Goal: Communication & Community: Ask a question

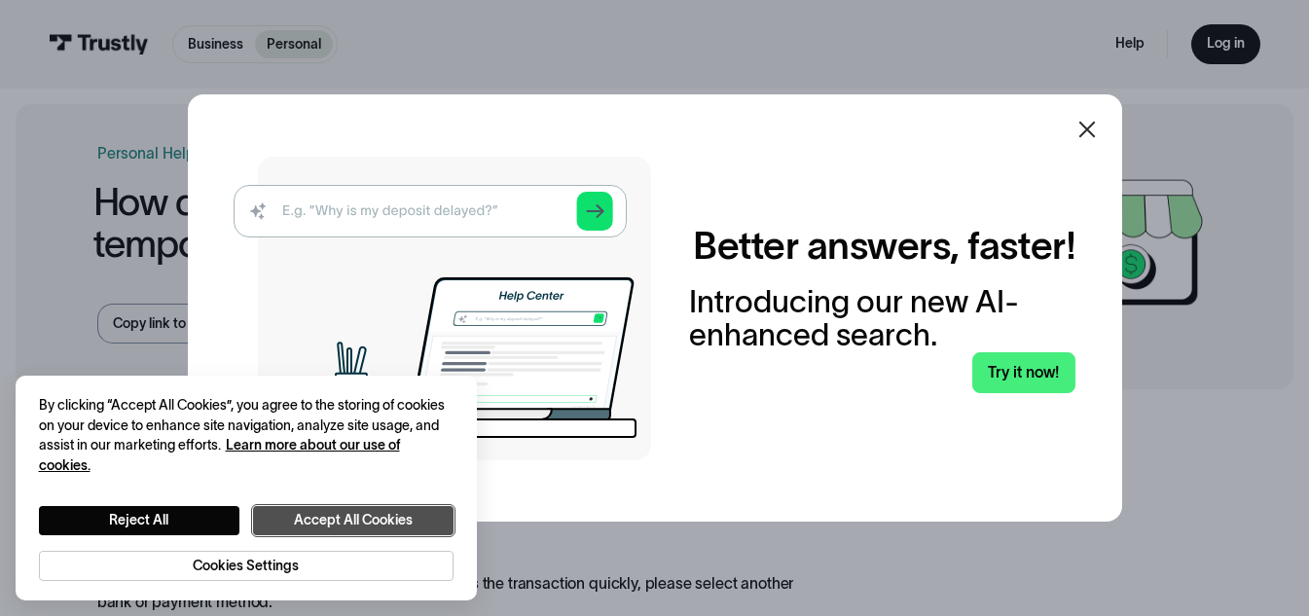
click at [368, 528] on button "Accept All Cookies" at bounding box center [353, 520] width 201 height 29
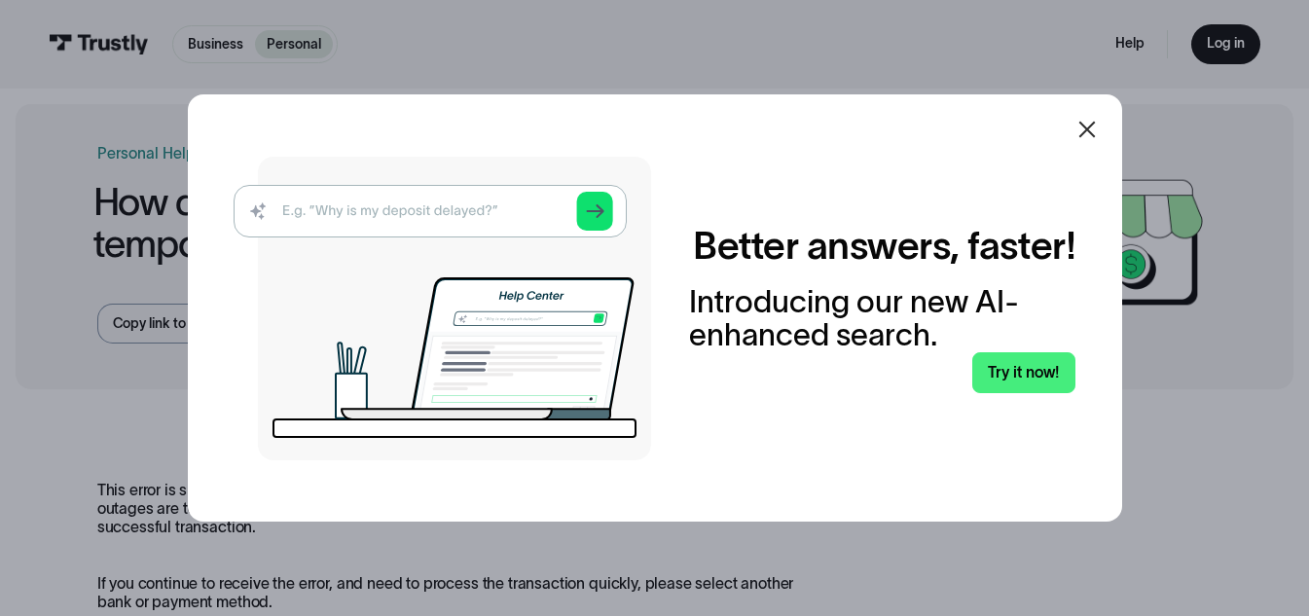
click at [439, 206] on img at bounding box center [443, 309] width 418 height 304
click at [377, 206] on img at bounding box center [443, 309] width 418 height 304
click at [1032, 389] on link "Try it now!" at bounding box center [1024, 372] width 104 height 40
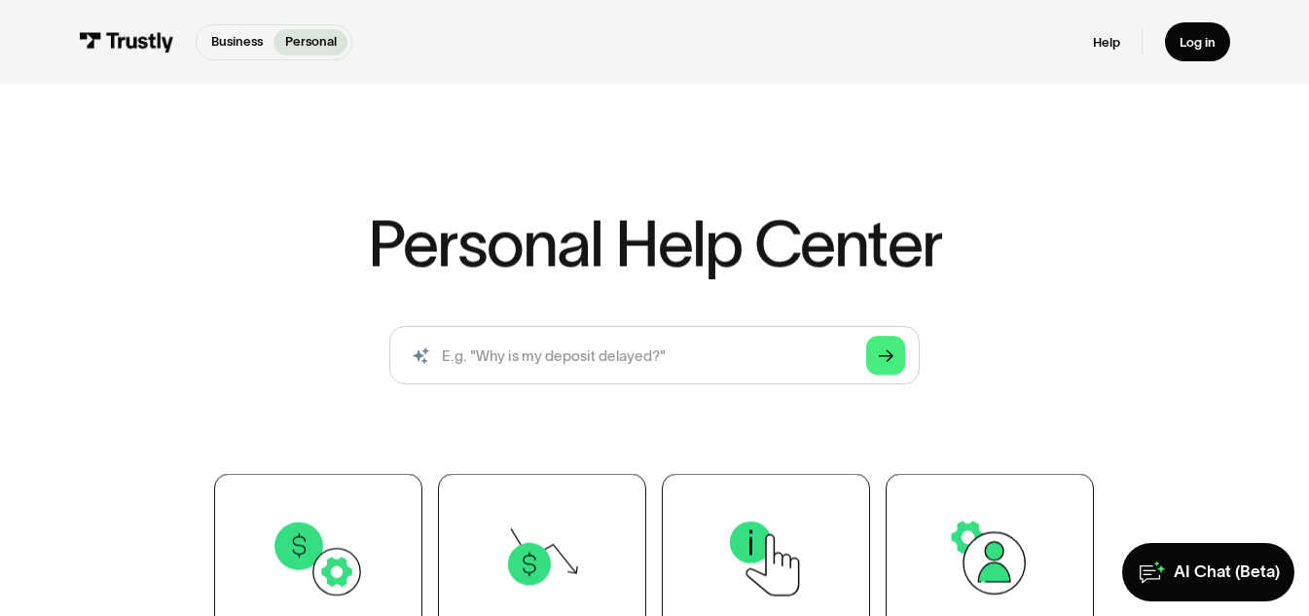
click at [687, 392] on div "AI-powered search ( 1 / 4 ) Type your question and our smart search will find y…" at bounding box center [655, 362] width 1060 height 73
click at [671, 353] on input "search" at bounding box center [654, 355] width 530 height 58
paste input "i keep getting this error message for grow financial federal credit union: "Tru…"
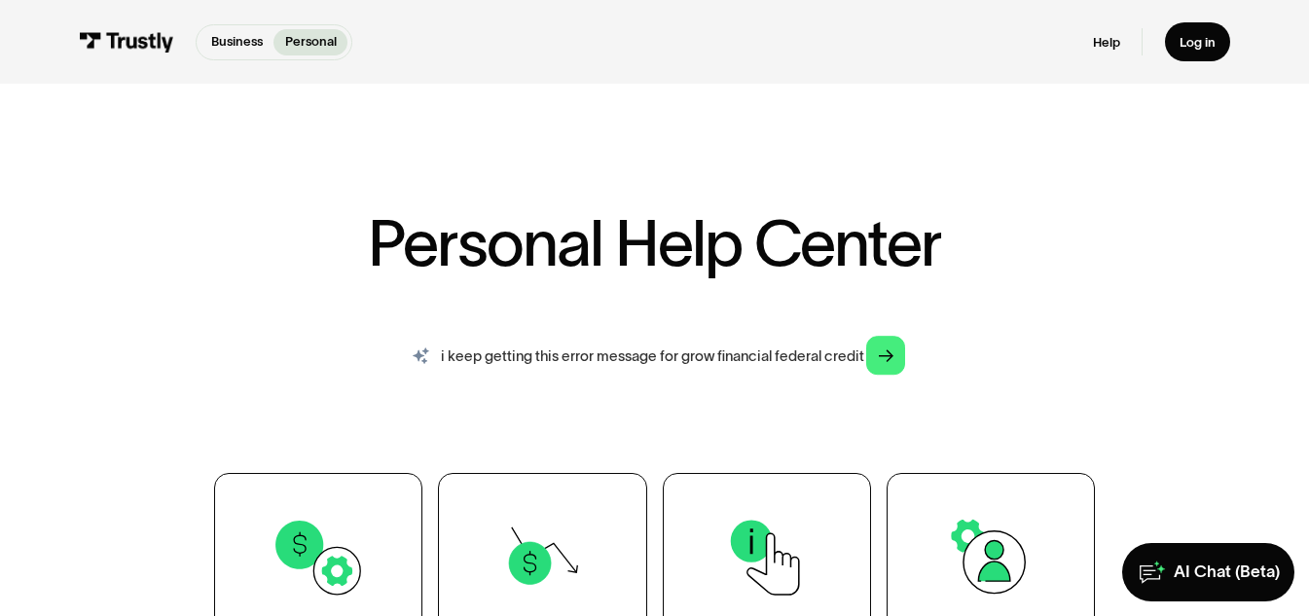
scroll to position [0, 842]
type input "i keep getting this error message for grow financial federal credit union: "Tru…"
click at [878, 354] on link "Arrow Right" at bounding box center [885, 356] width 39 height 39
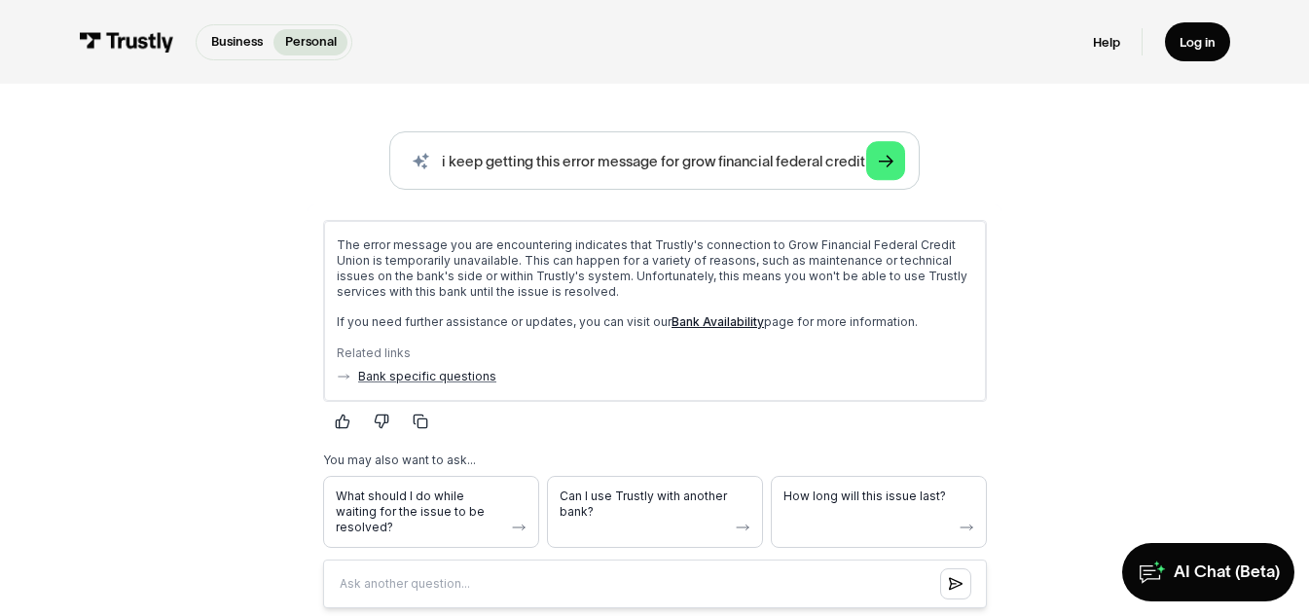
scroll to position [292, 0]
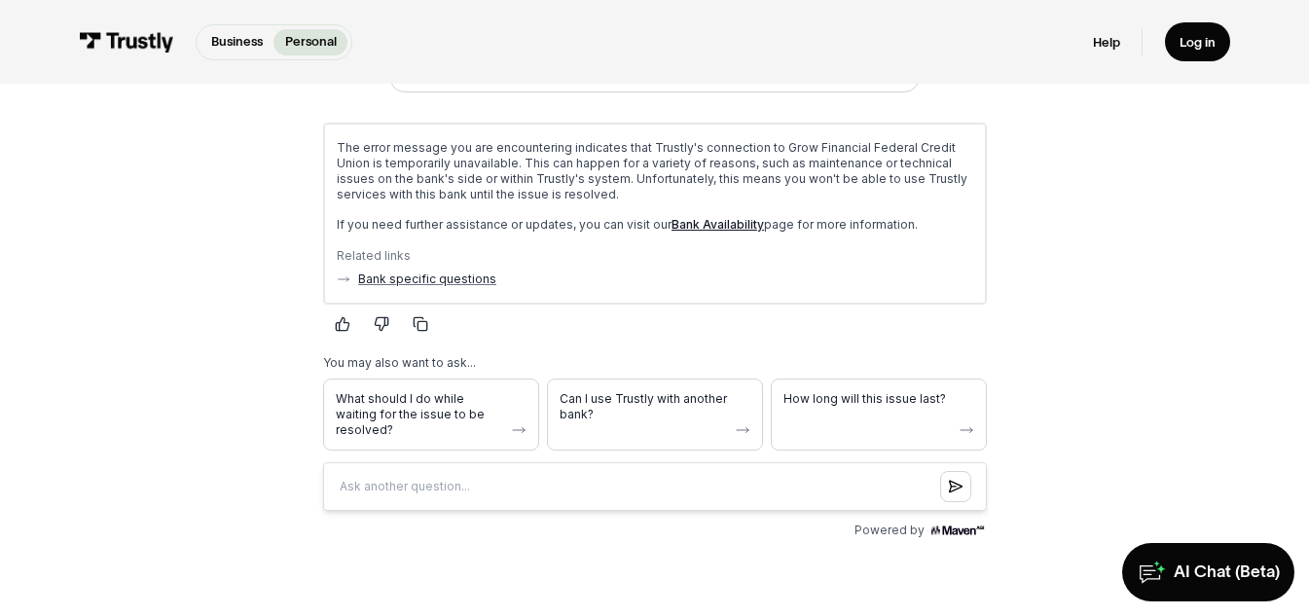
click at [723, 217] on link "Bank Availability" at bounding box center [717, 224] width 92 height 15
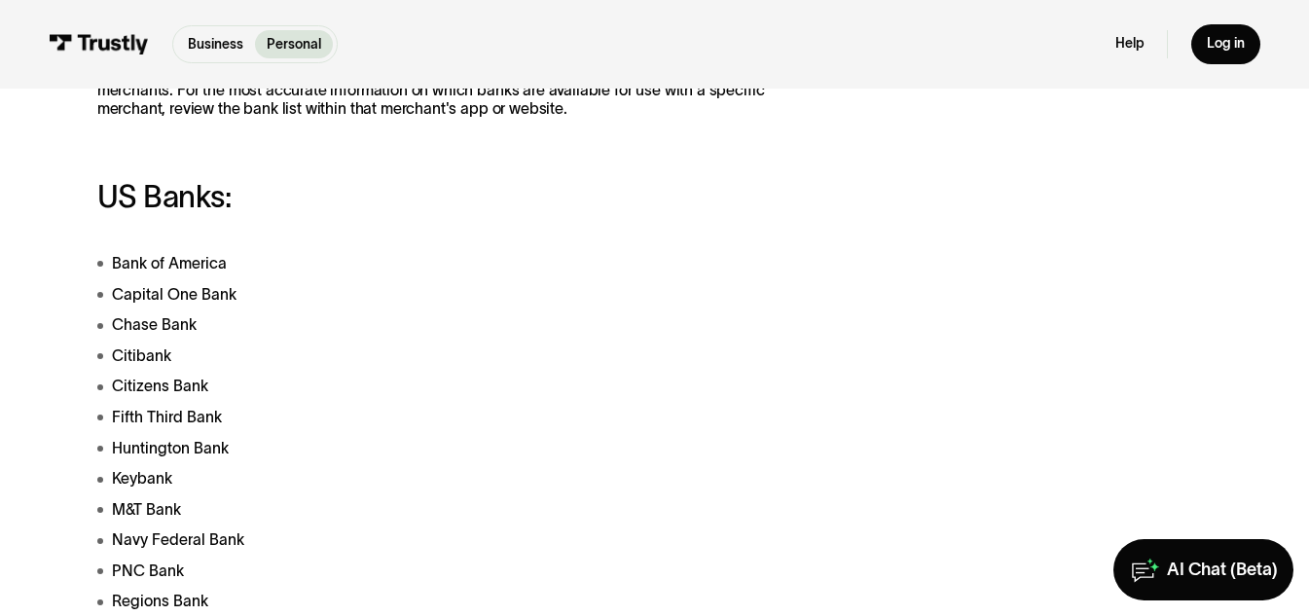
scroll to position [195, 0]
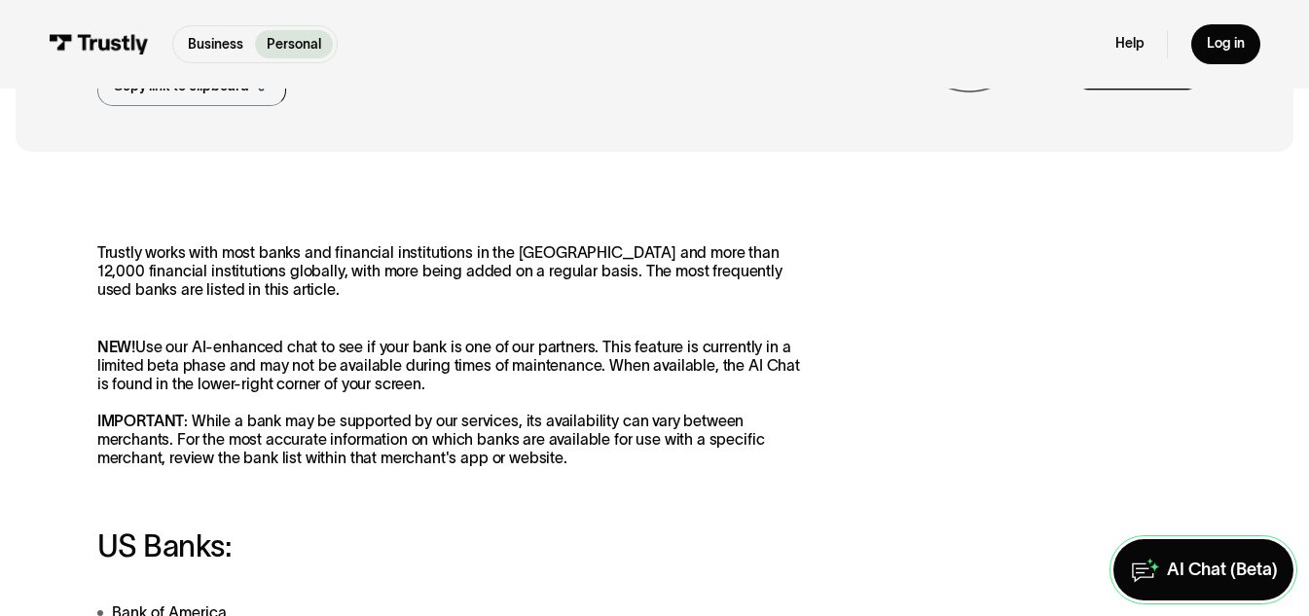
click at [1179, 566] on div "AI Chat (Beta)" at bounding box center [1222, 570] width 111 height 22
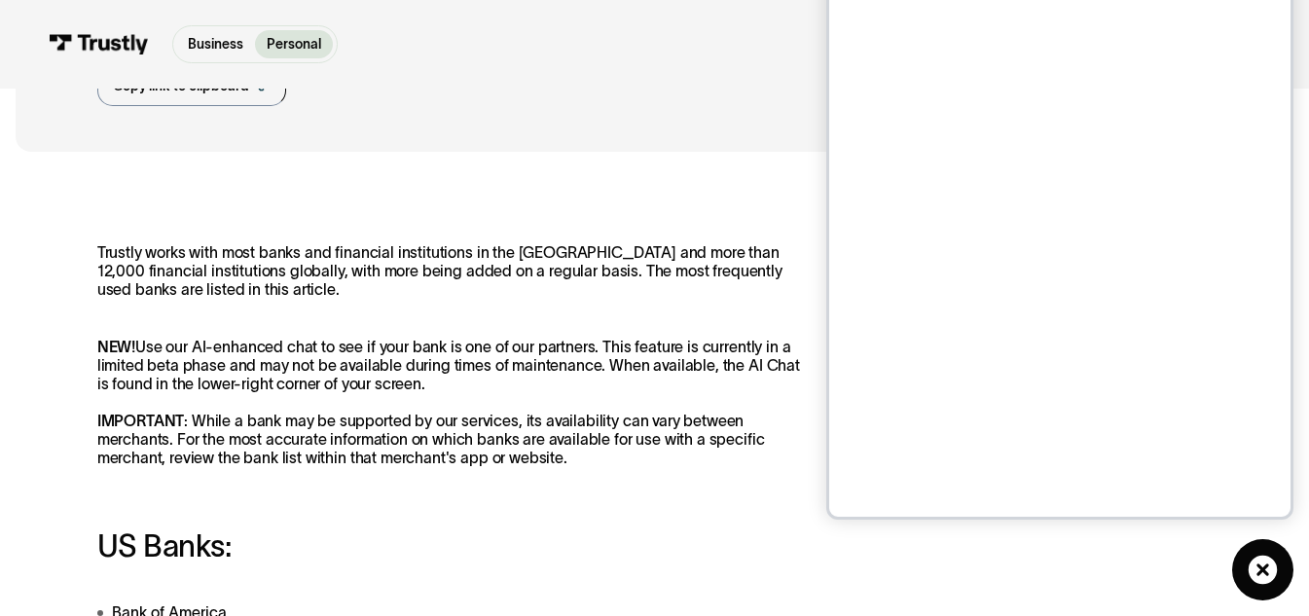
click at [715, 124] on div "Business Help Center Personal Help Center / Personal Business Troubleshooting P…" at bounding box center [655, 30] width 1116 height 243
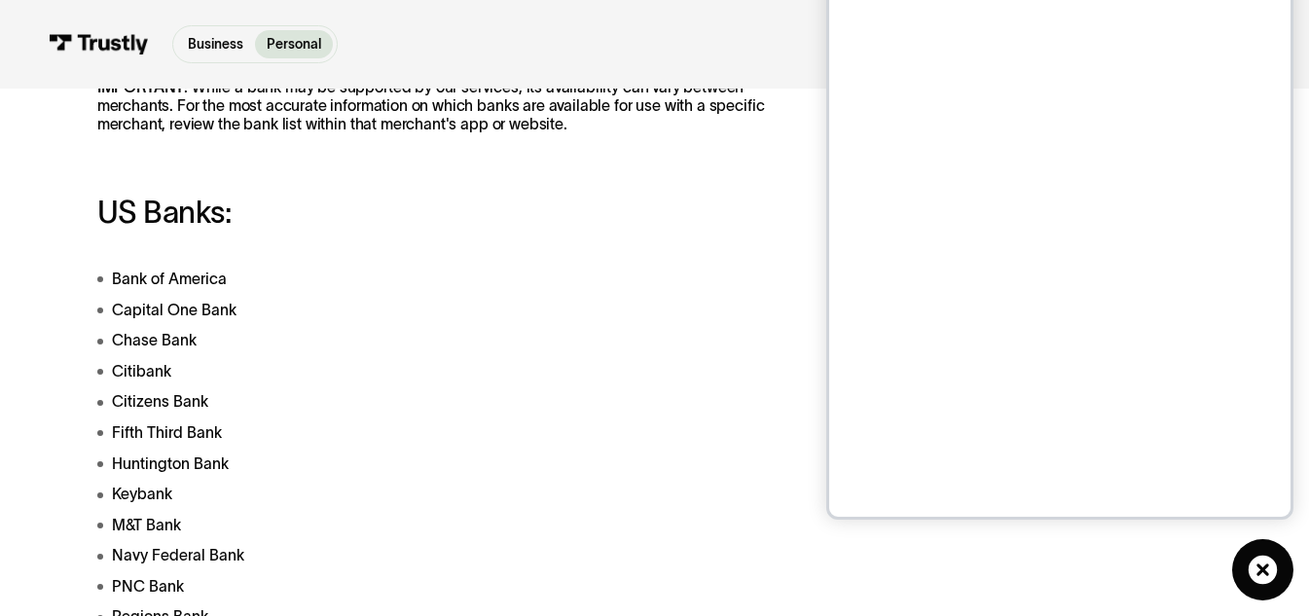
scroll to position [487, 0]
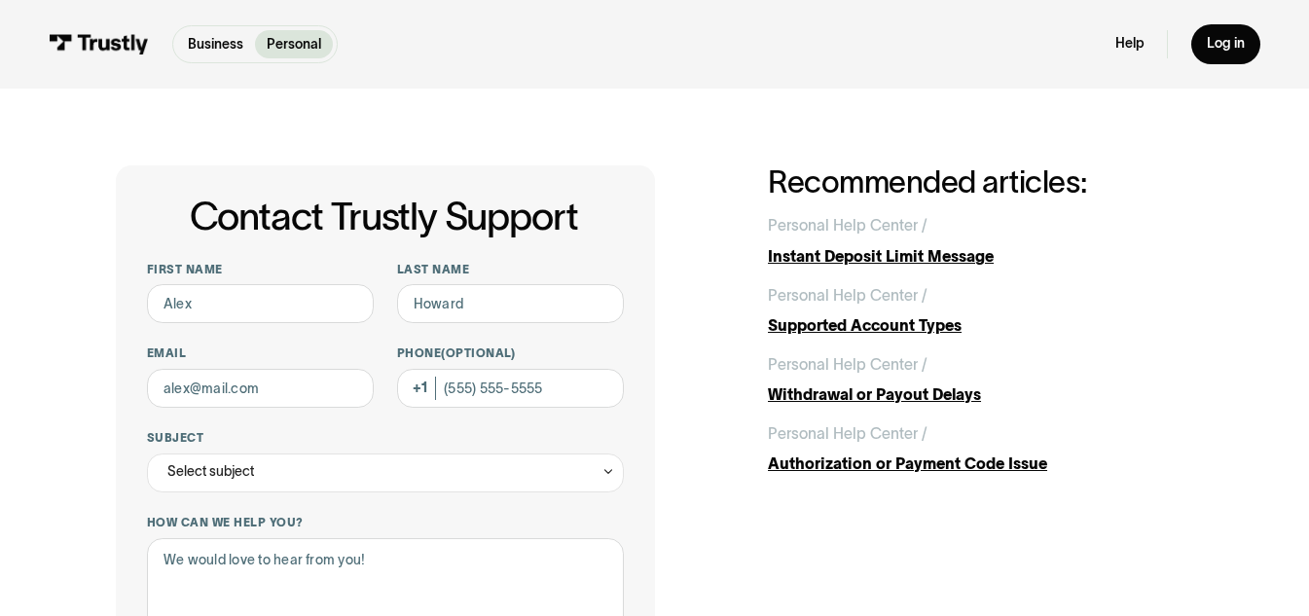
scroll to position [97, 0]
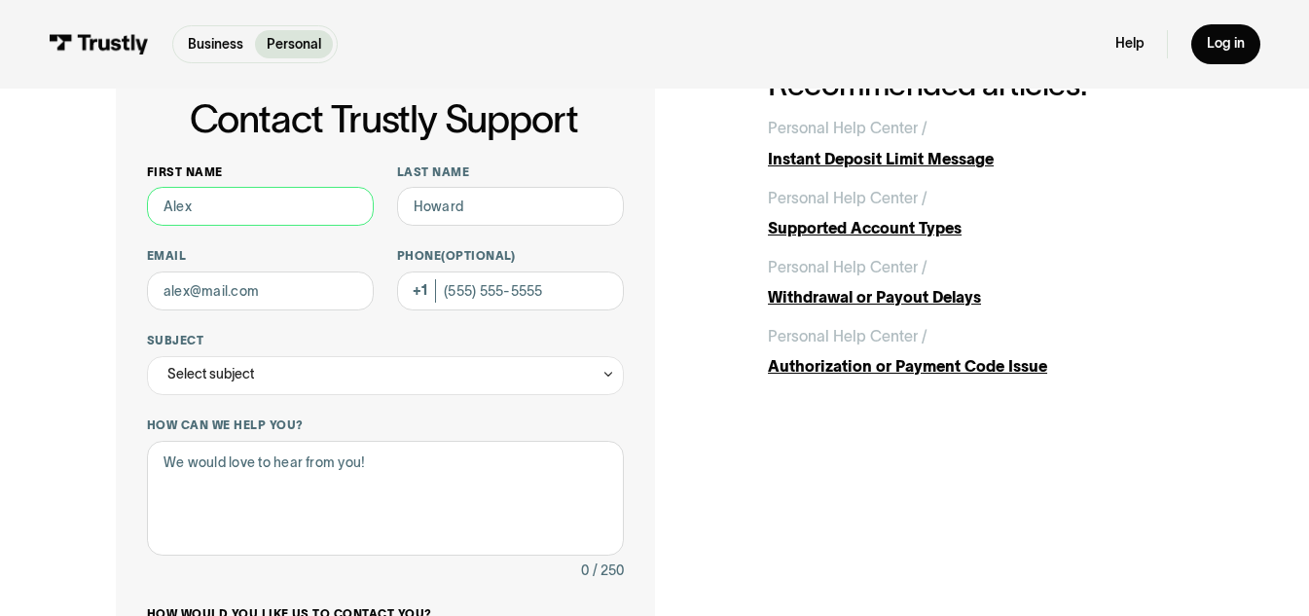
click at [331, 198] on input "First name" at bounding box center [260, 206] width 227 height 39
type input "Ross"
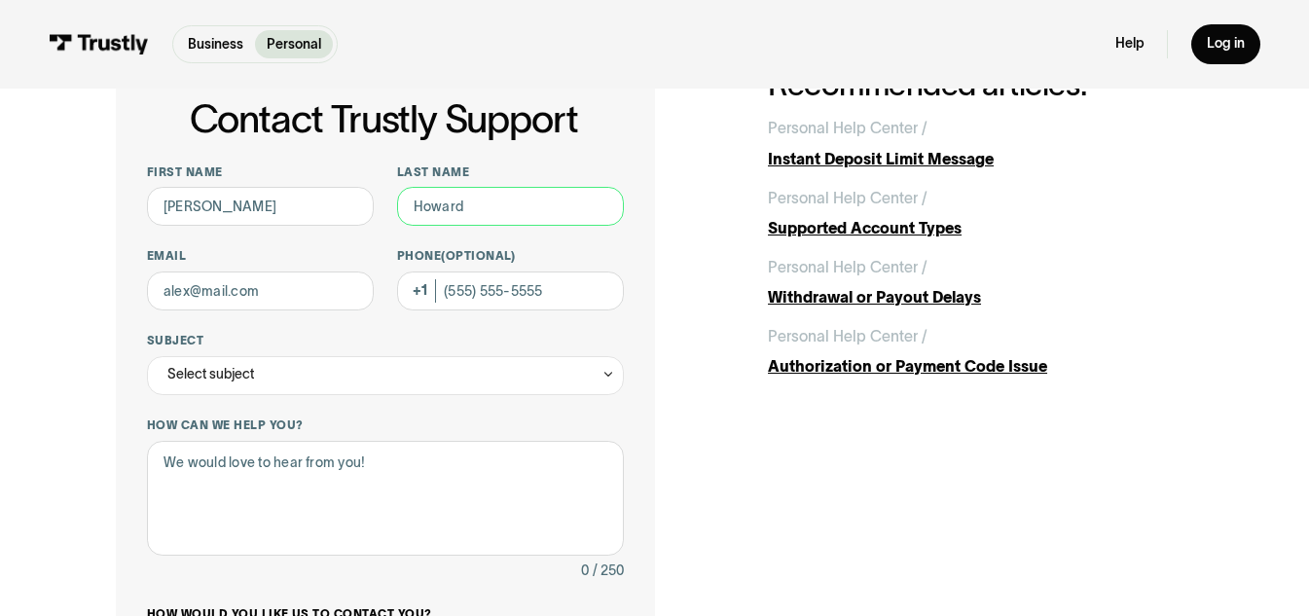
type input "Gresham"
type input "ROSS.GRESHAM@GMAIL.COM"
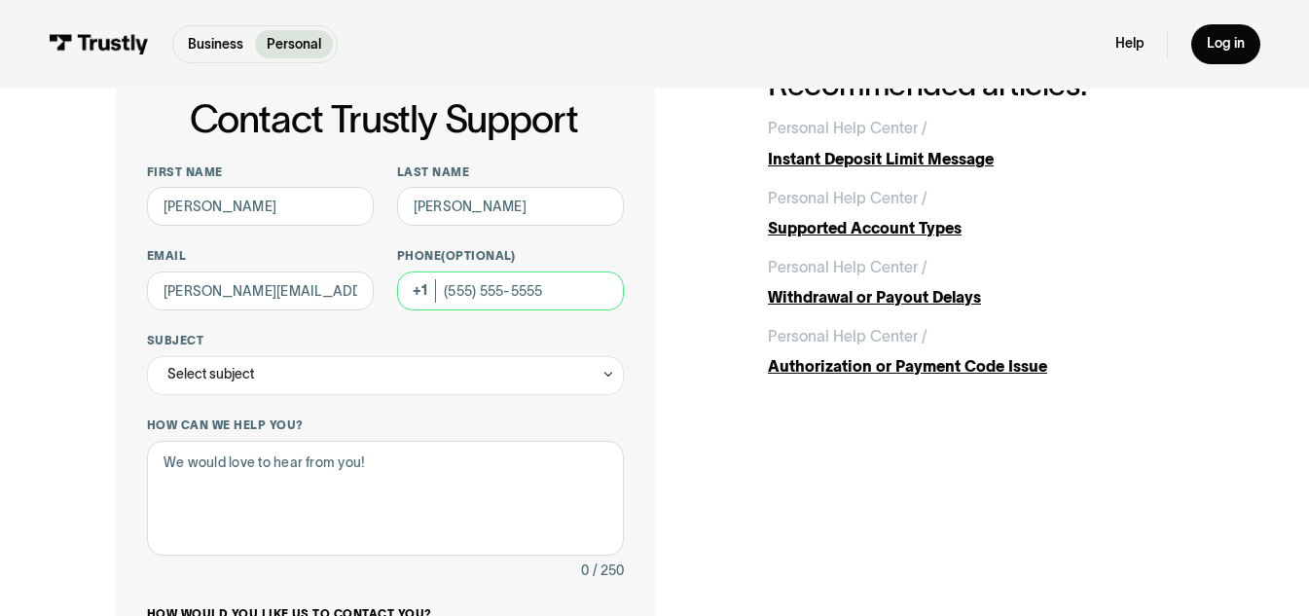
type input "(813) 210-3682"
click at [416, 388] on div "Select subject" at bounding box center [385, 375] width 477 height 39
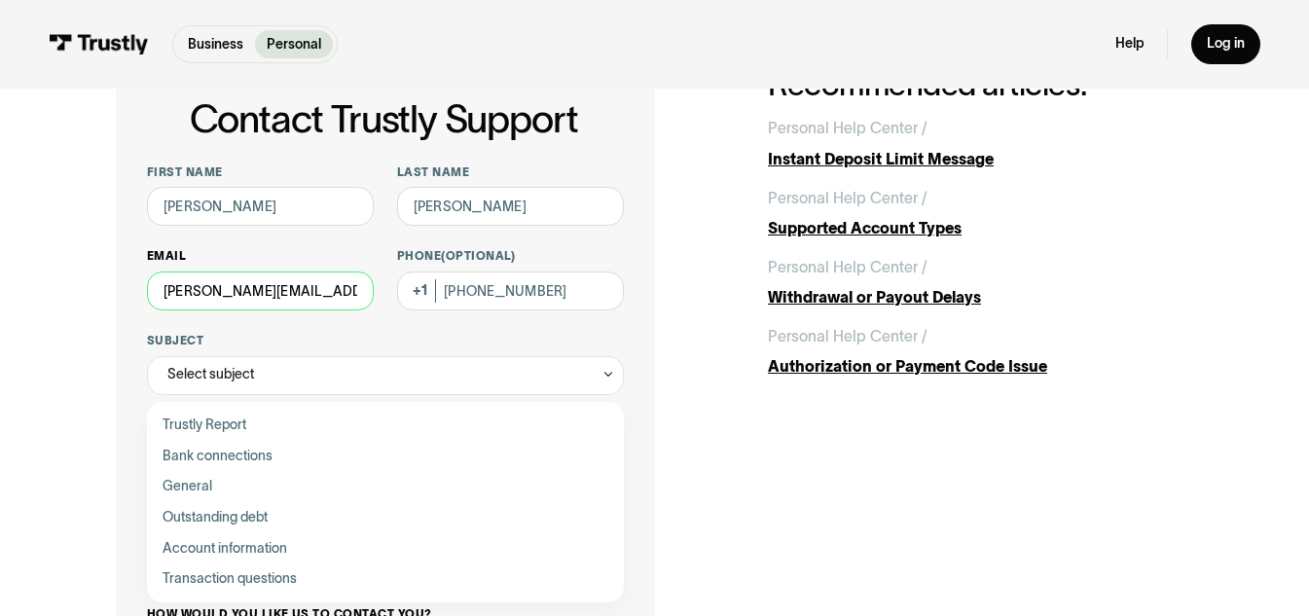
click at [285, 294] on input "ROSS.GRESHAM@GMAIL.COM" at bounding box center [260, 291] width 227 height 39
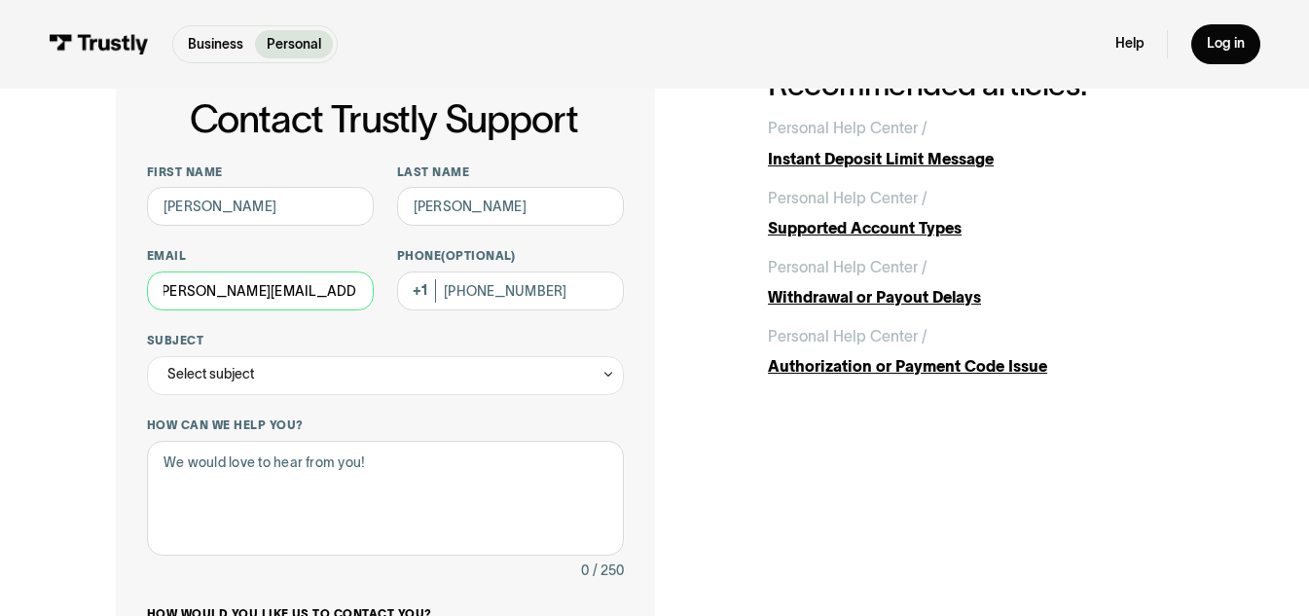
scroll to position [0, 0]
drag, startPoint x: 360, startPoint y: 287, endPoint x: 164, endPoint y: 247, distance: 200.6
click at [164, 247] on div "First name Ross Last name Gresham Email ROSS.GRESHAM@GMAIL.COM Phone (Optional)…" at bounding box center [385, 507] width 477 height 685
type input "rossthegreat@duck.com"
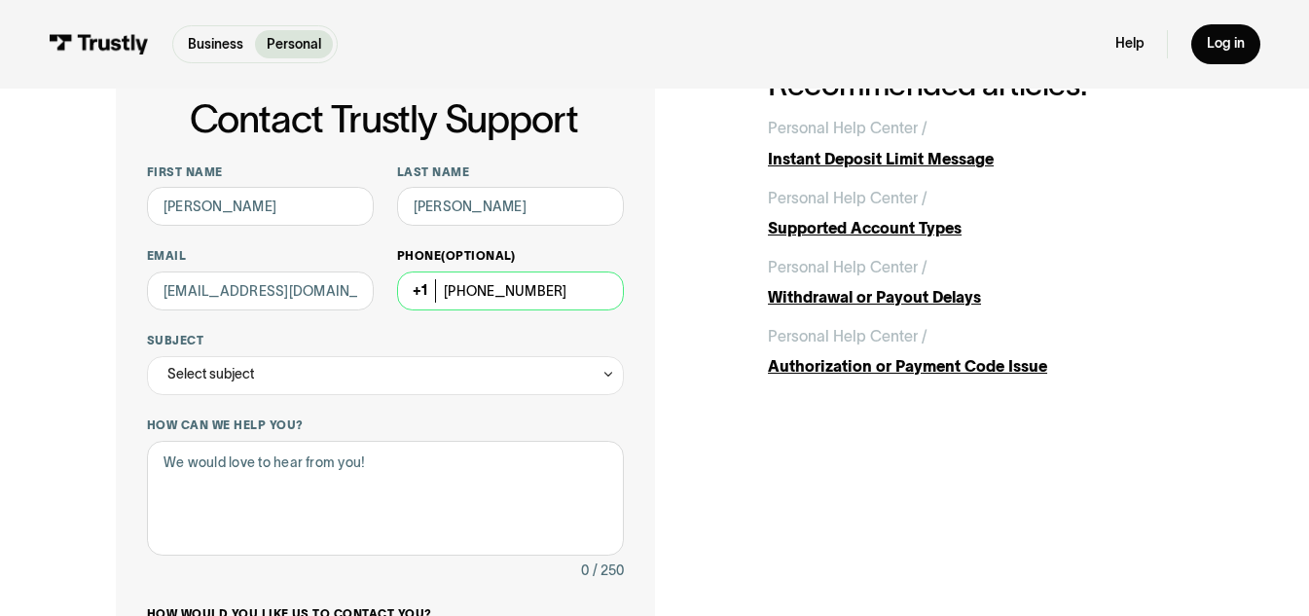
drag, startPoint x: 561, startPoint y: 275, endPoint x: 437, endPoint y: 274, distance: 123.6
click at [437, 274] on input "(813) 210-3682" at bounding box center [510, 291] width 227 height 39
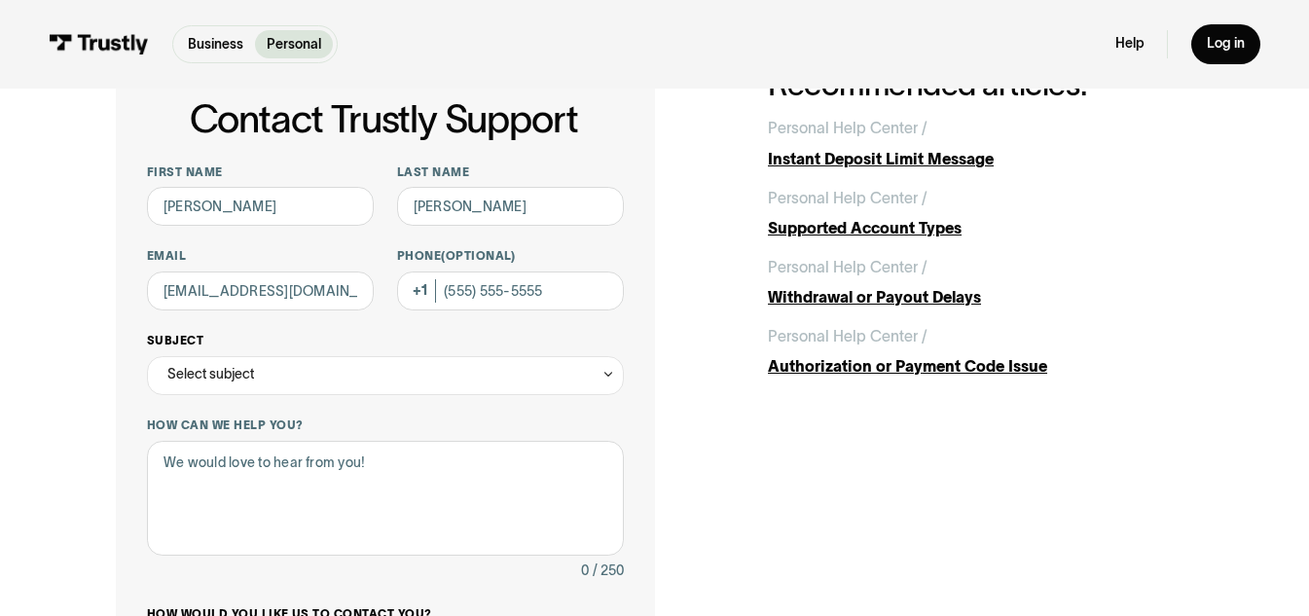
click at [401, 375] on div "Select subject" at bounding box center [385, 375] width 477 height 39
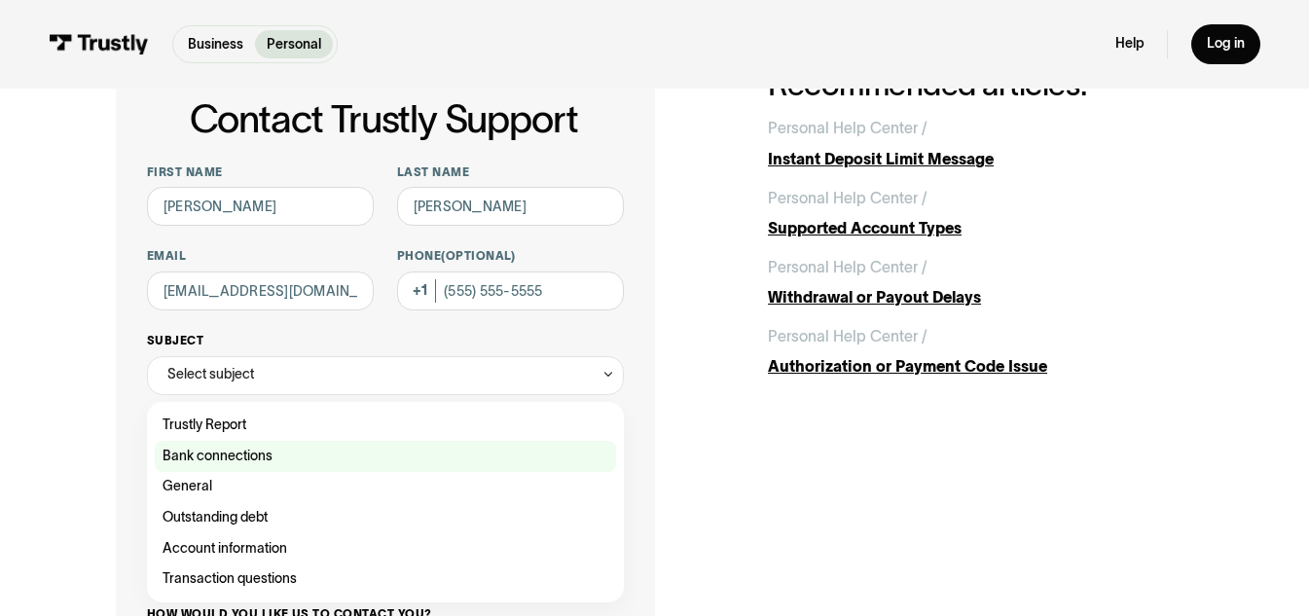
click at [286, 453] on div "Contact Trustly Support" at bounding box center [385, 456] width 461 height 31
type input "**********"
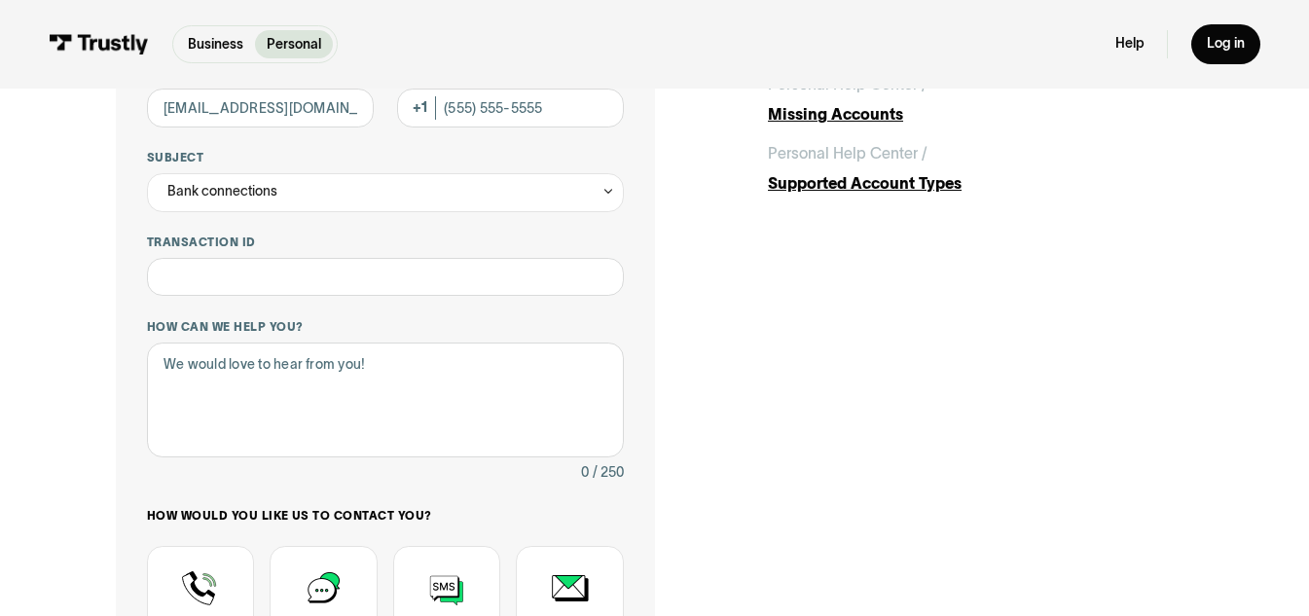
scroll to position [292, 0]
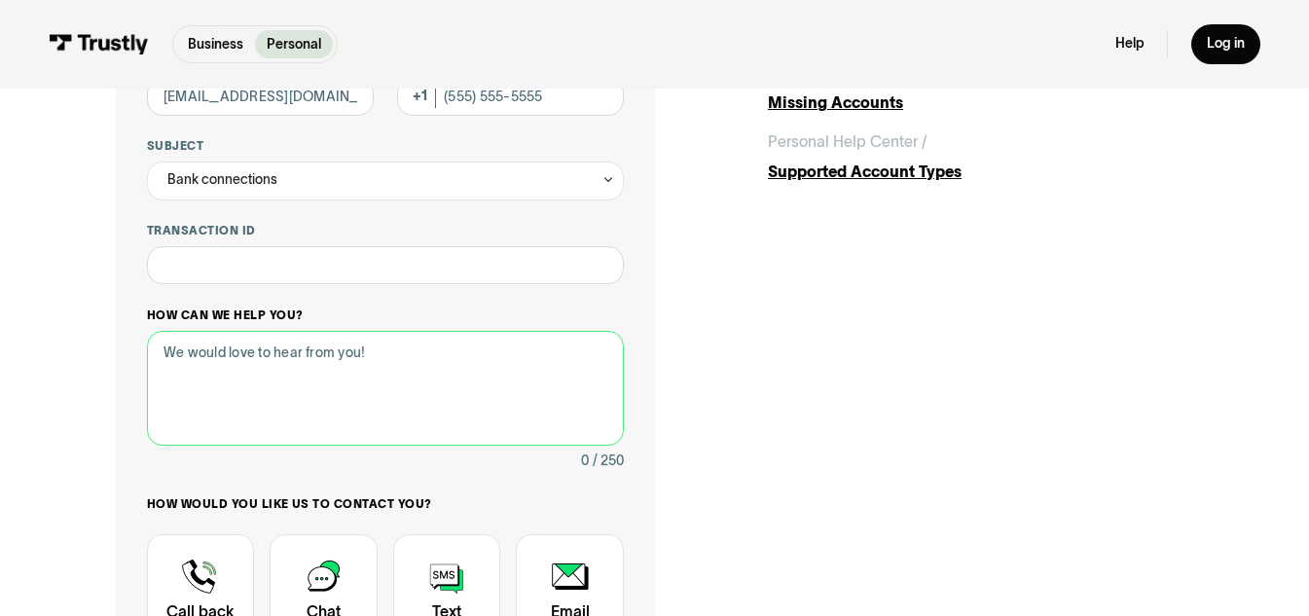
click at [225, 350] on textarea "How can we help you?" at bounding box center [385, 389] width 477 height 116
paste textarea "i keep getting this error message for grow financial federal credit union: "Tru…"
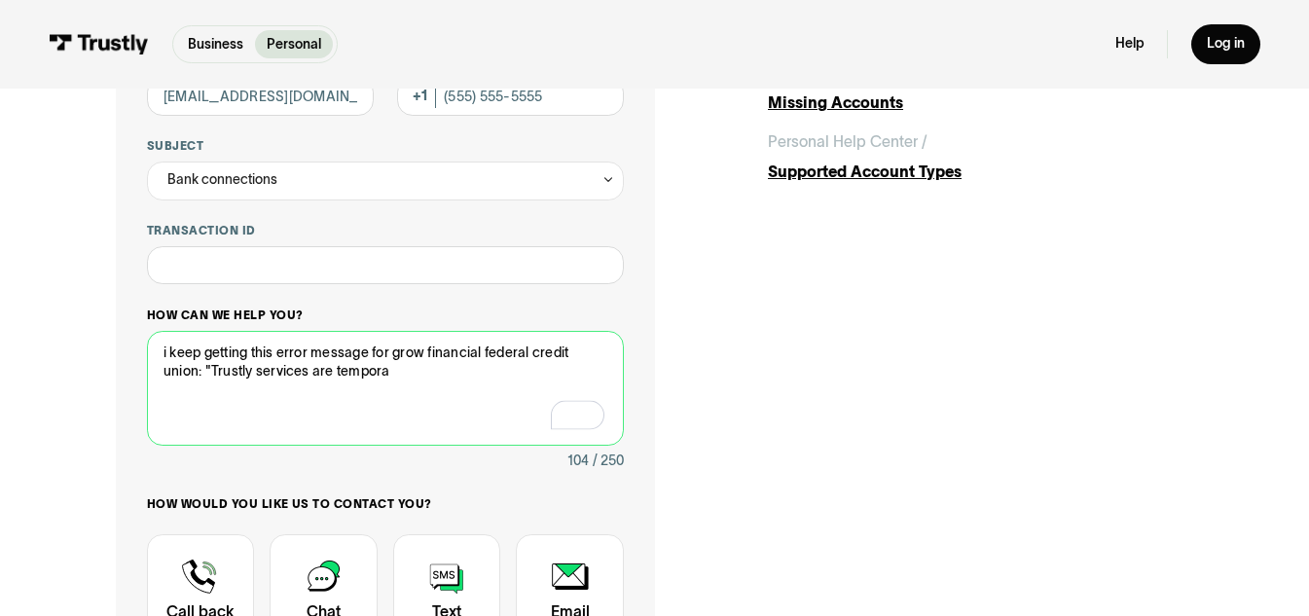
click at [165, 359] on textarea "i keep getting this error message for grow financial federal credit union: "Tru…" at bounding box center [385, 389] width 477 height 116
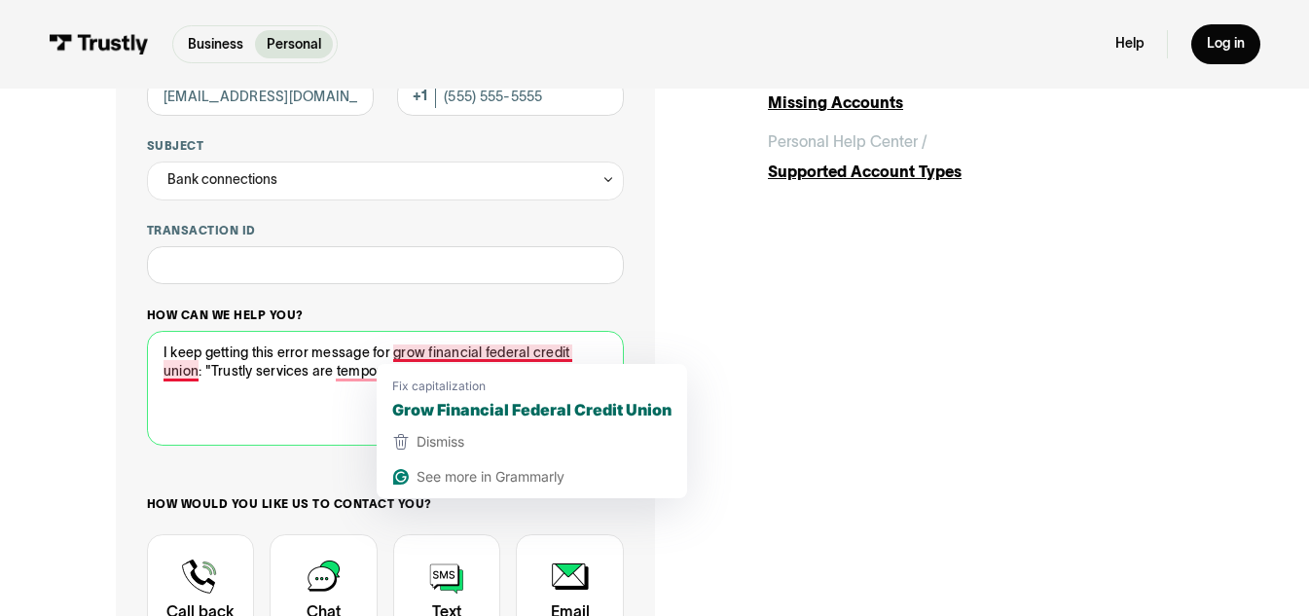
click at [401, 355] on textarea "I keep getting this error message for grow financial federal credit union: "Tru…" at bounding box center [385, 389] width 477 height 116
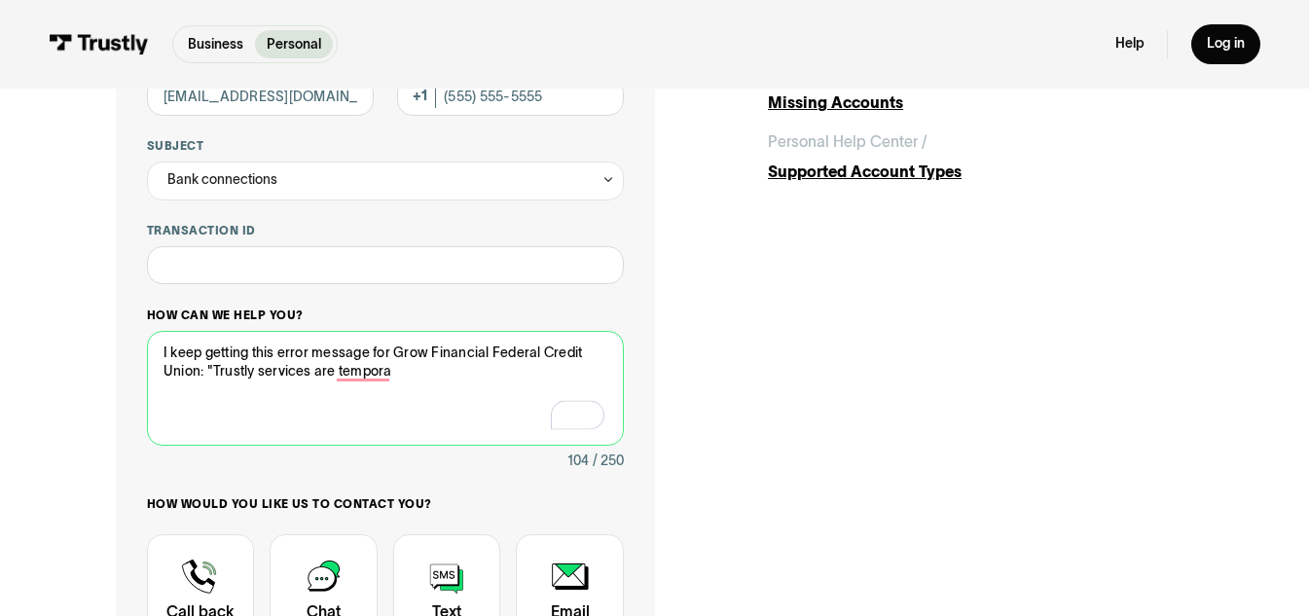
click at [158, 354] on textarea "I keep getting this error message for Grow Financial Federal Credit Union: "Tru…" at bounding box center [385, 389] width 477 height 116
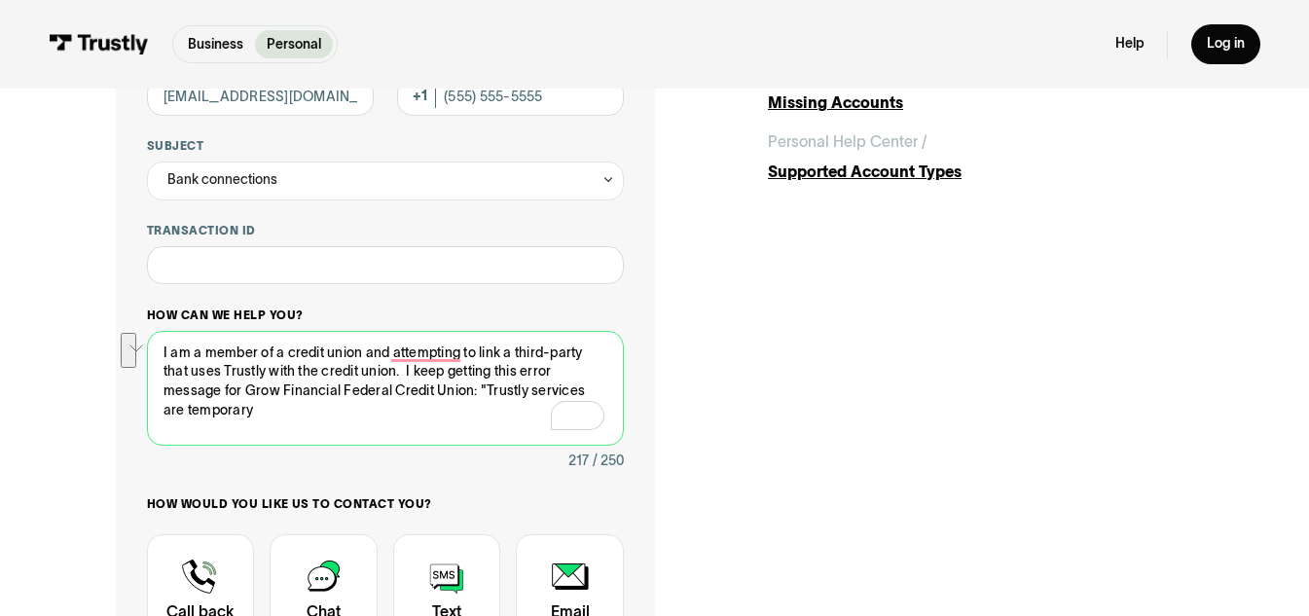
drag, startPoint x: 479, startPoint y: 388, endPoint x: 537, endPoint y: 404, distance: 60.4
click at [537, 404] on textarea "I am a member of a credit union and attempting to link a third-party that uses …" at bounding box center [385, 389] width 477 height 116
paste textarea "Trustly services are temporarily unavailable at Grow Financial Federal Credit U…"
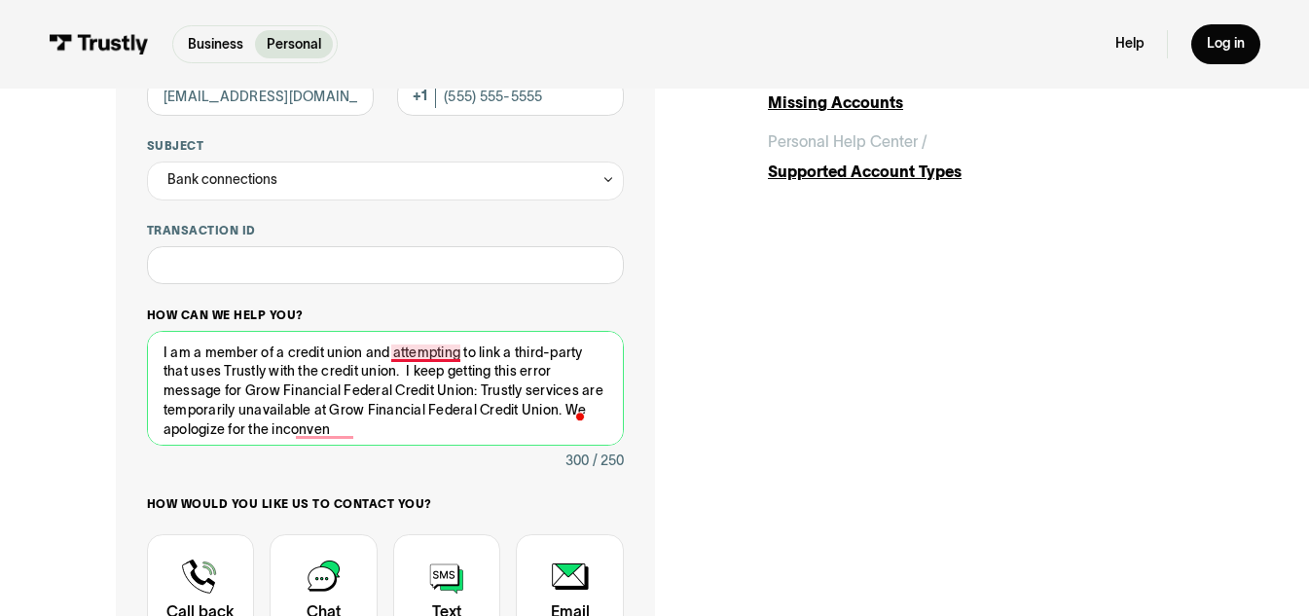
click at [393, 348] on textarea "I am a member of a credit union and attempting to link a third-party that uses …" at bounding box center [385, 389] width 477 height 116
click at [264, 370] on textarea "I am a member of a credit union and attempting to link a third-party that uses …" at bounding box center [385, 389] width 477 height 116
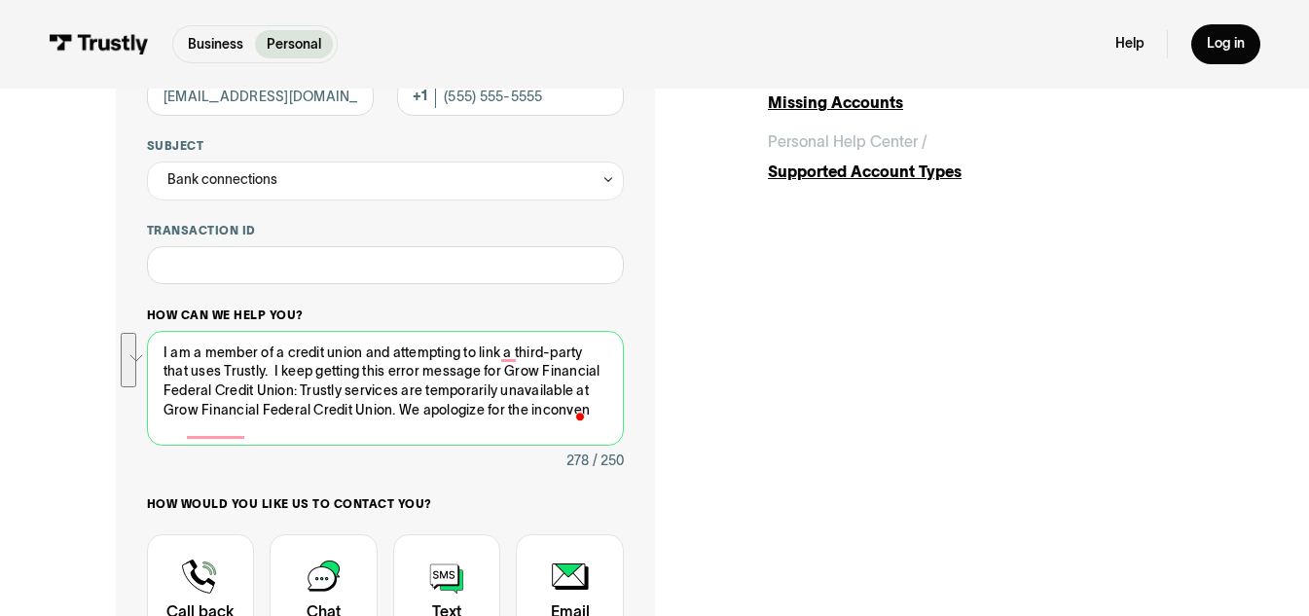
drag, startPoint x: 358, startPoint y: 394, endPoint x: 543, endPoint y: 427, distance: 187.9
click at [543, 427] on textarea "I am a member of a credit union and attempting to link a third-party that uses …" at bounding box center [385, 389] width 477 height 116
paste textarea "ience.""
click at [360, 388] on textarea "I am a member of a credit union and attempting to link a third-party that uses …" at bounding box center [385, 389] width 477 height 116
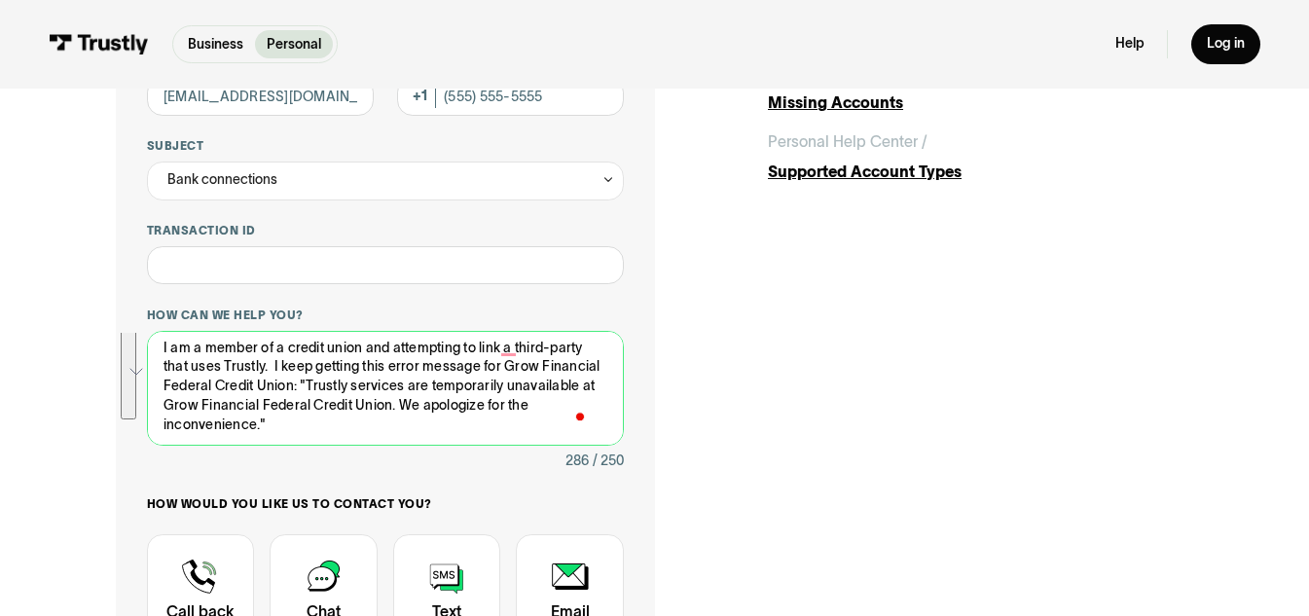
scroll to position [0, 0]
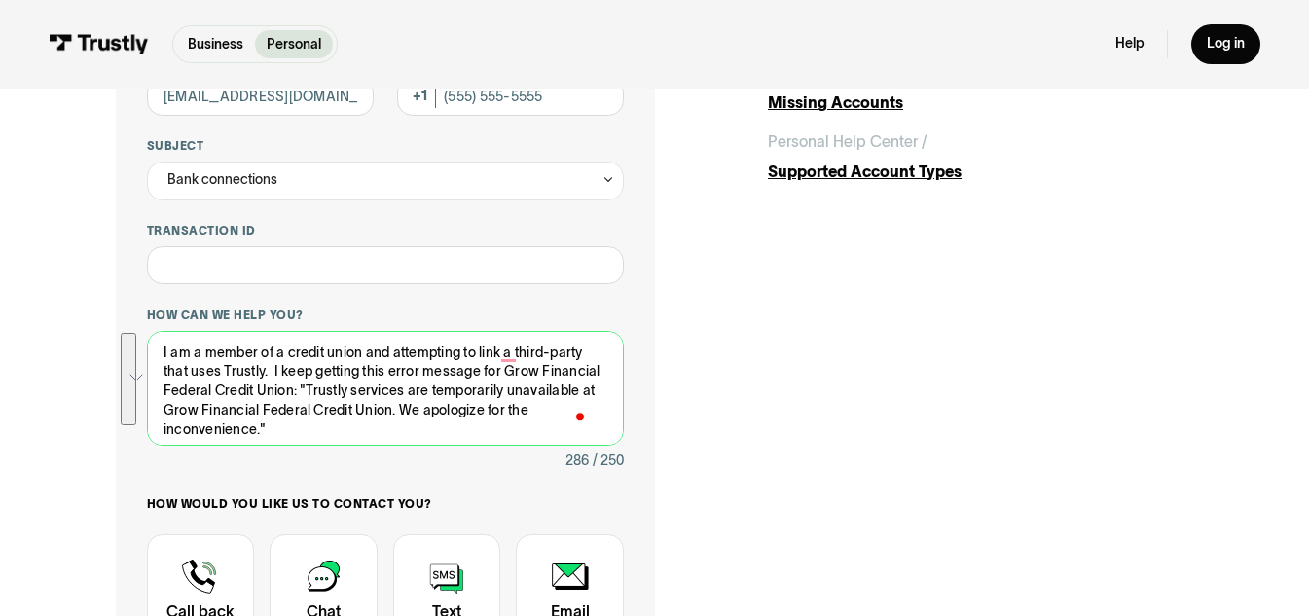
drag, startPoint x: 302, startPoint y: 433, endPoint x: 120, endPoint y: 345, distance: 202.4
click at [120, 345] on div "**********" at bounding box center [385, 357] width 538 height 968
type textarea "I am a member of a credit union and attempting to link a third-party that uses …"
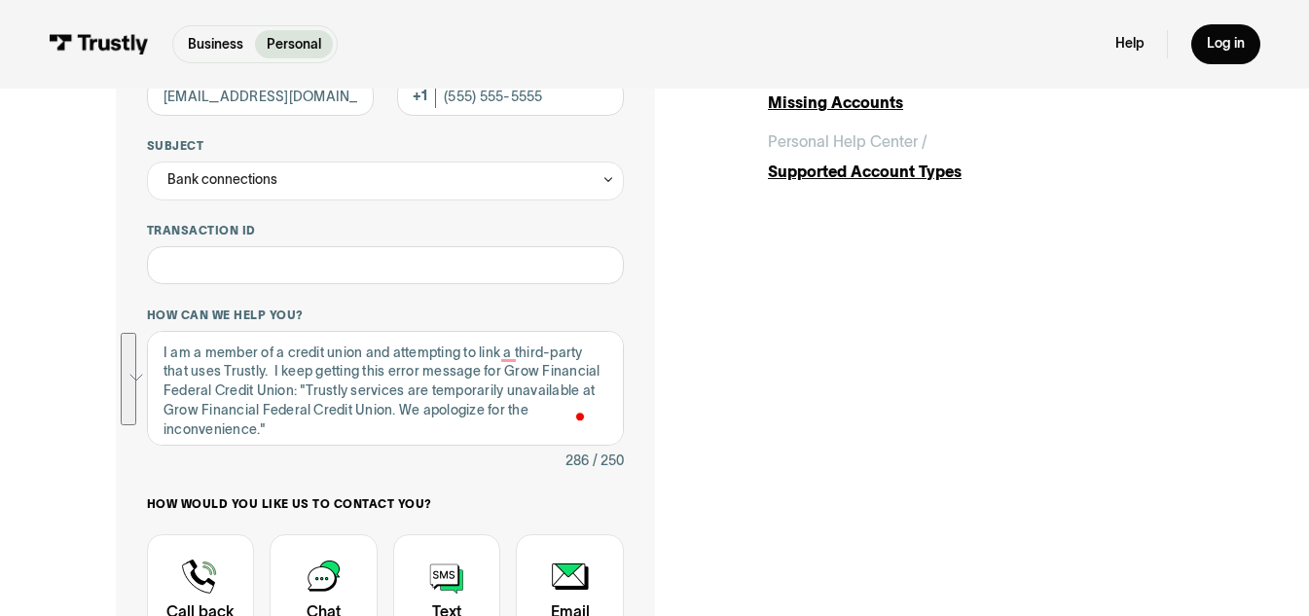
click at [926, 384] on div "**********" at bounding box center [654, 357] width 1077 height 968
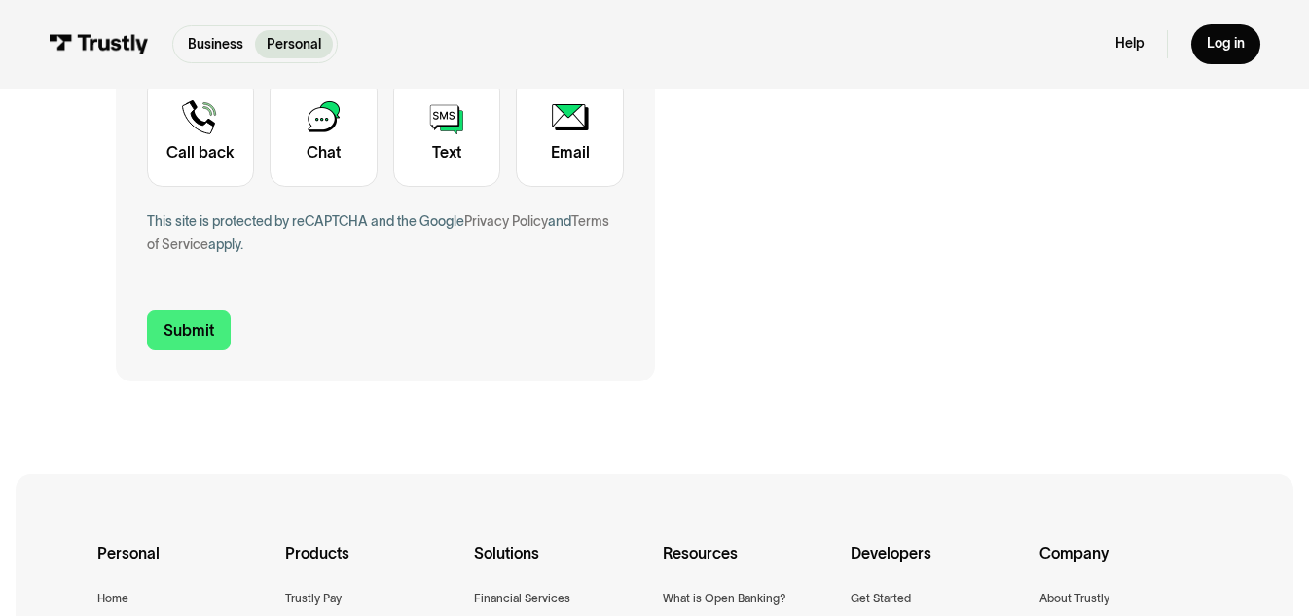
scroll to position [584, 0]
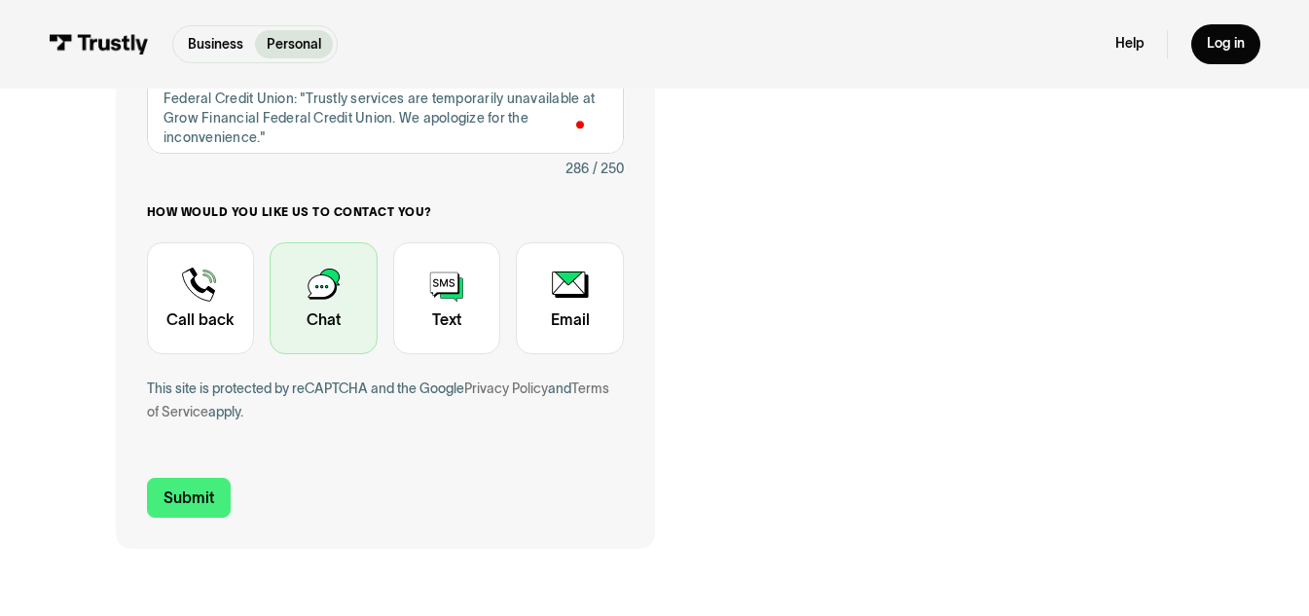
click at [329, 308] on div "Contact Trustly Support" at bounding box center [323, 298] width 107 height 112
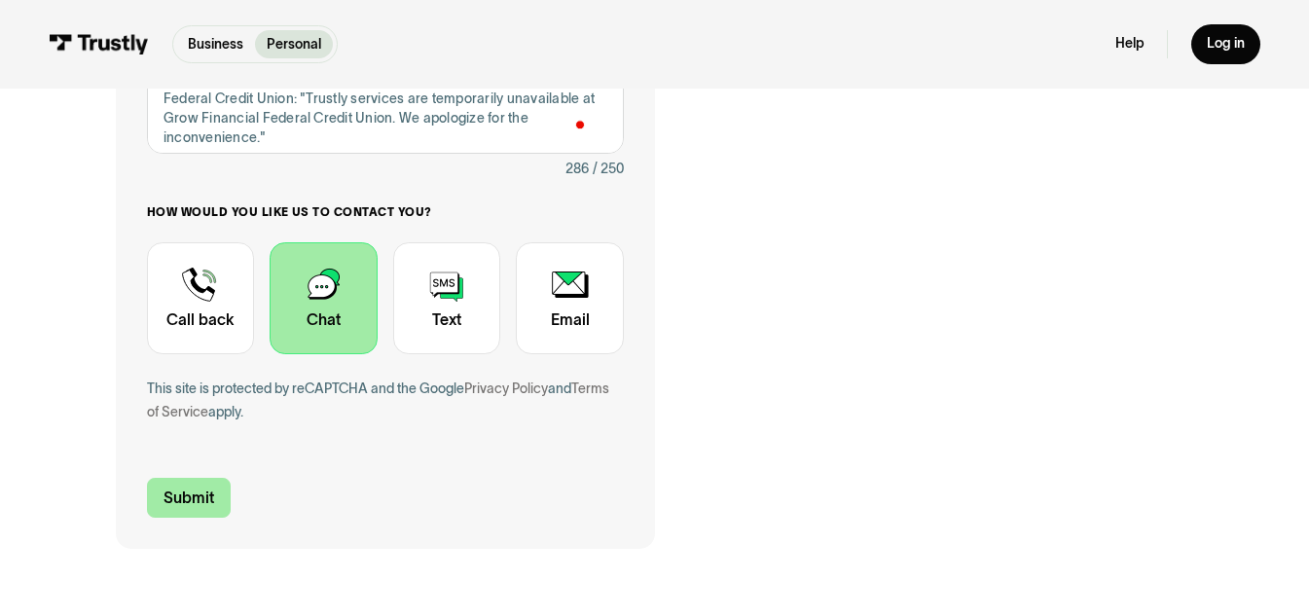
click at [188, 499] on input "Submit" at bounding box center [189, 498] width 84 height 40
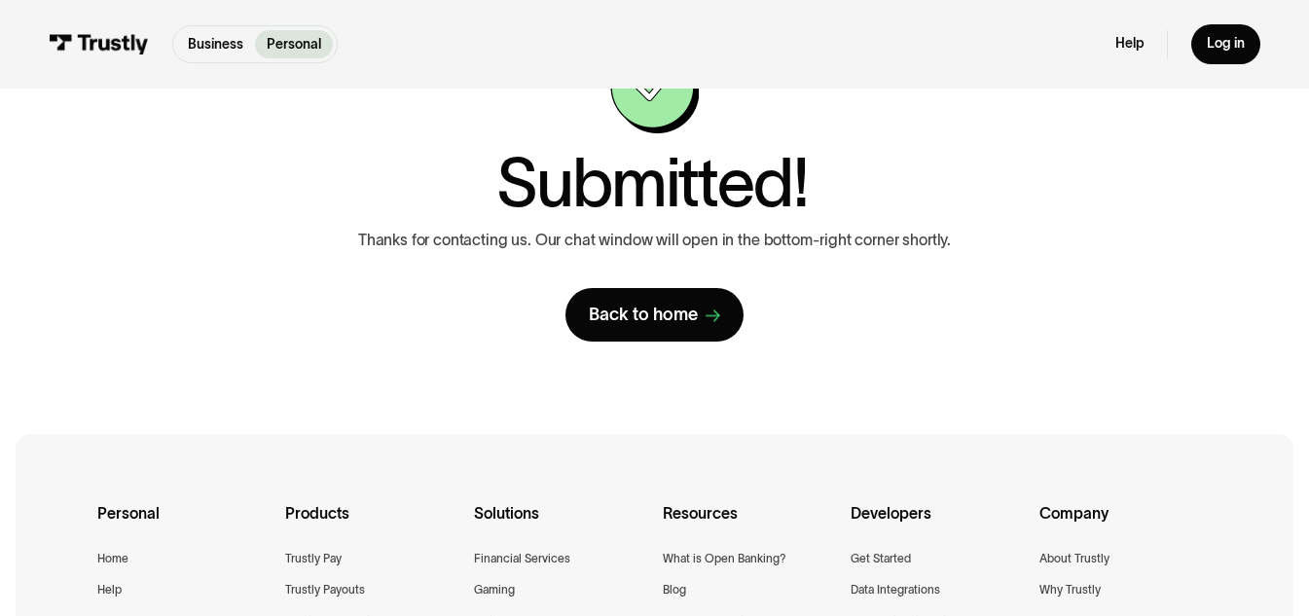
scroll to position [0, 0]
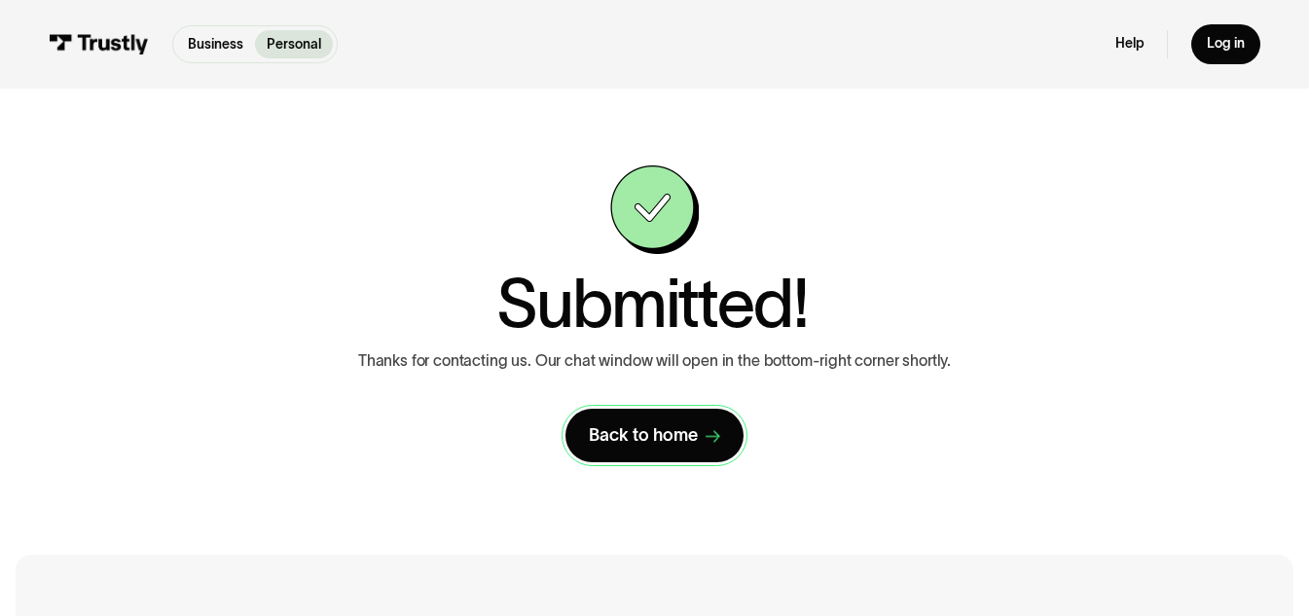
click at [669, 440] on div "Back to home" at bounding box center [643, 435] width 109 height 22
